Goal: Find specific page/section

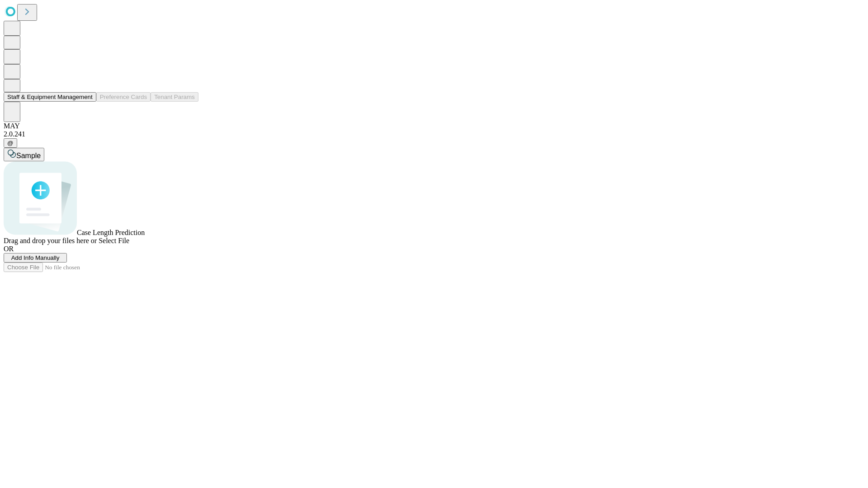
click at [86, 102] on button "Staff & Equipment Management" at bounding box center [50, 96] width 93 height 9
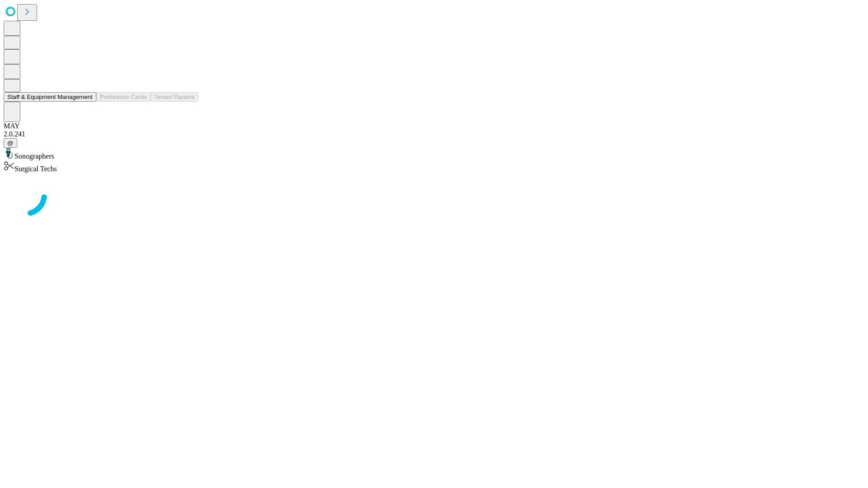
click at [86, 102] on button "Staff & Equipment Management" at bounding box center [50, 96] width 93 height 9
